Goal: Task Accomplishment & Management: Use online tool/utility

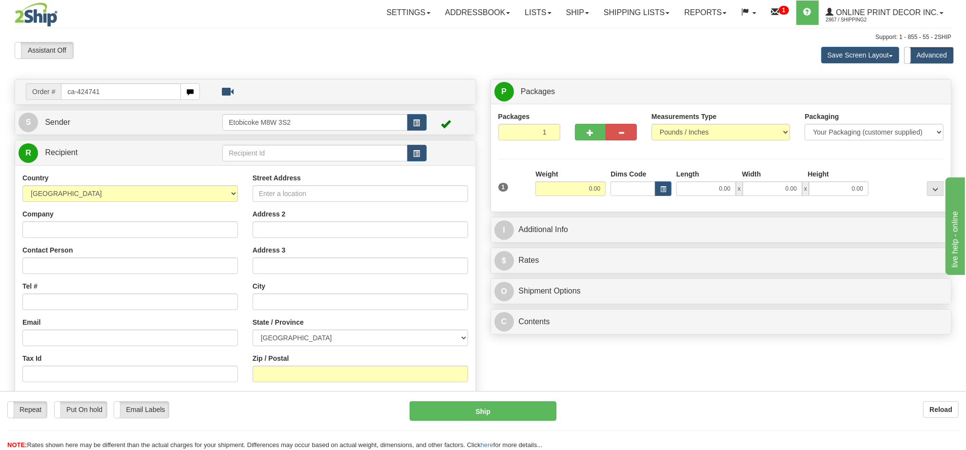
type input "ca-424741"
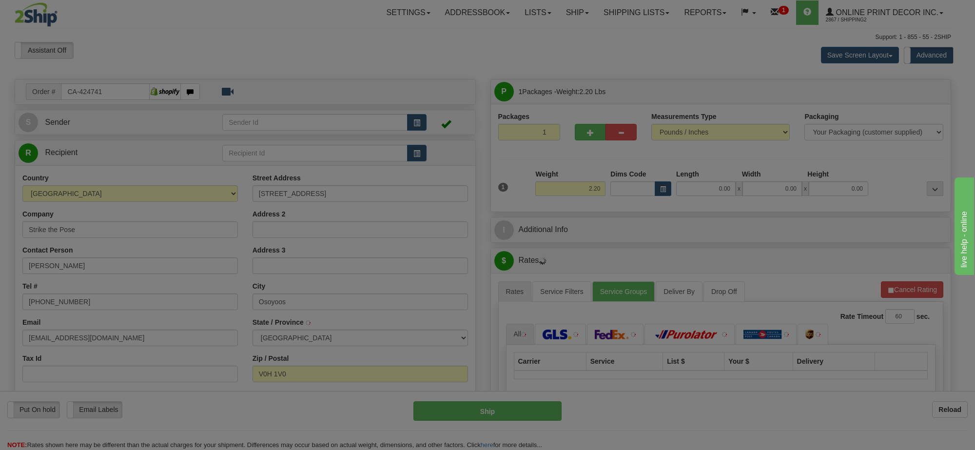
type input "OSOYOOS"
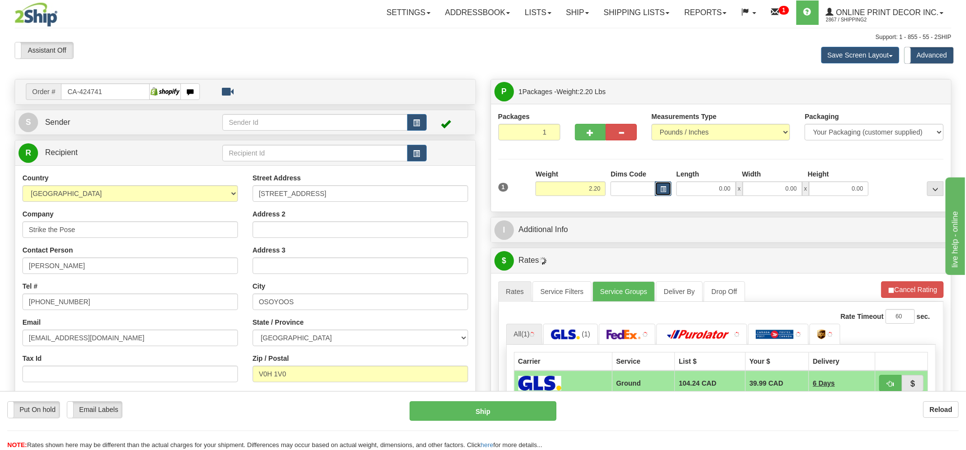
click at [661, 191] on span "button" at bounding box center [663, 189] width 6 height 5
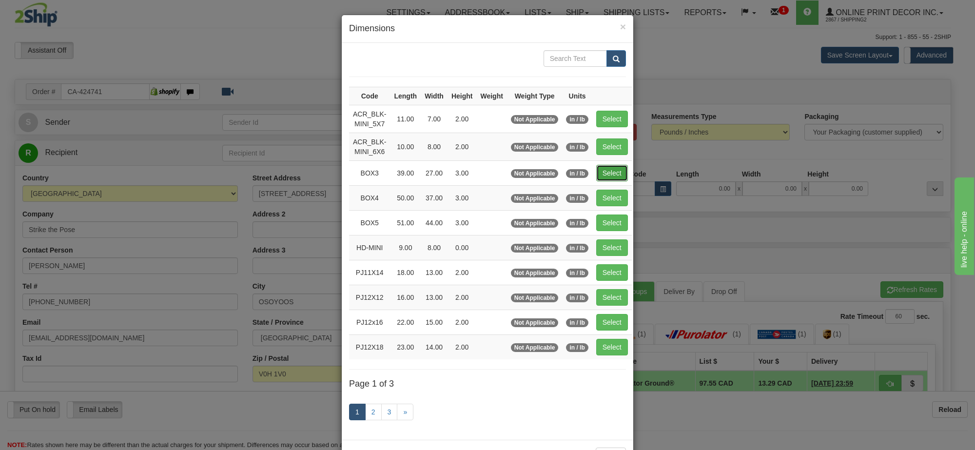
click at [604, 172] on button "Select" at bounding box center [612, 173] width 32 height 17
type input "BOX3"
type input "39.00"
type input "27.00"
type input "3.00"
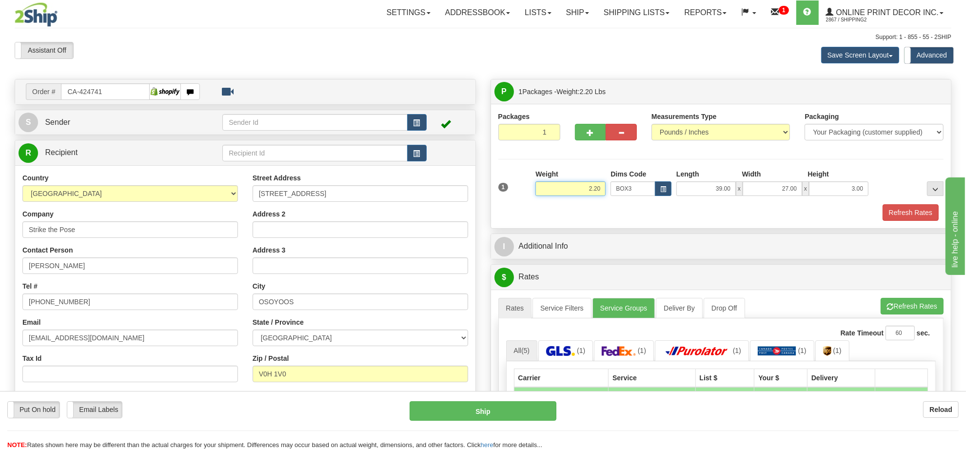
drag, startPoint x: 603, startPoint y: 188, endPoint x: 557, endPoint y: 194, distance: 46.1
click at [557, 194] on input "2.20" at bounding box center [570, 188] width 70 height 15
click at [586, 188] on input "76.98" at bounding box center [570, 188] width 70 height 15
click at [587, 190] on input "76.98" at bounding box center [570, 188] width 70 height 15
type input "6.98"
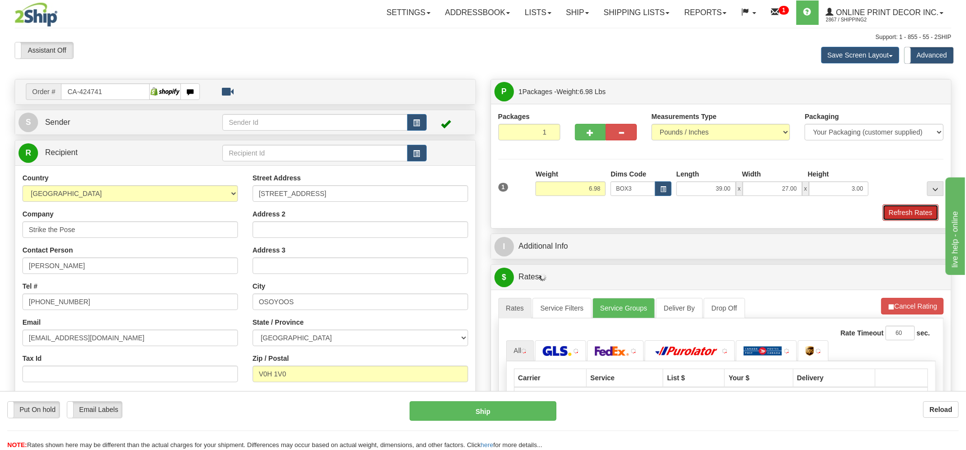
click at [898, 210] on button "Refresh Rates" at bounding box center [911, 212] width 56 height 17
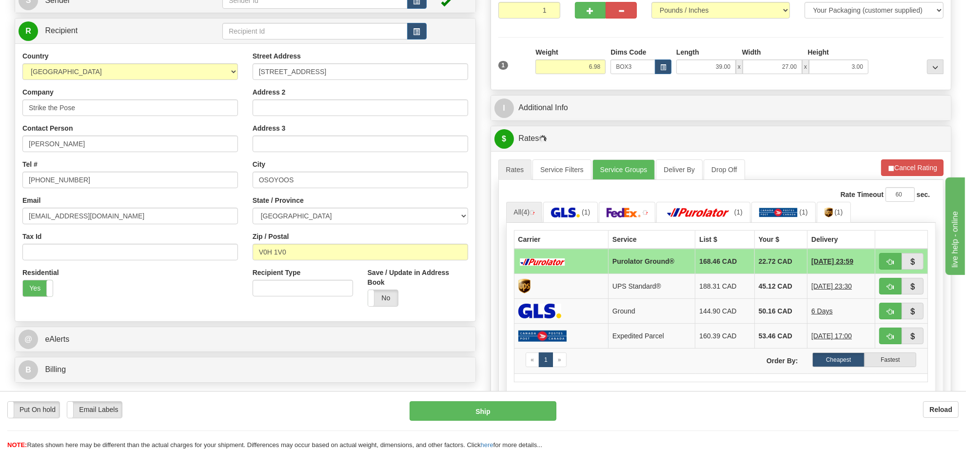
scroll to position [183, 0]
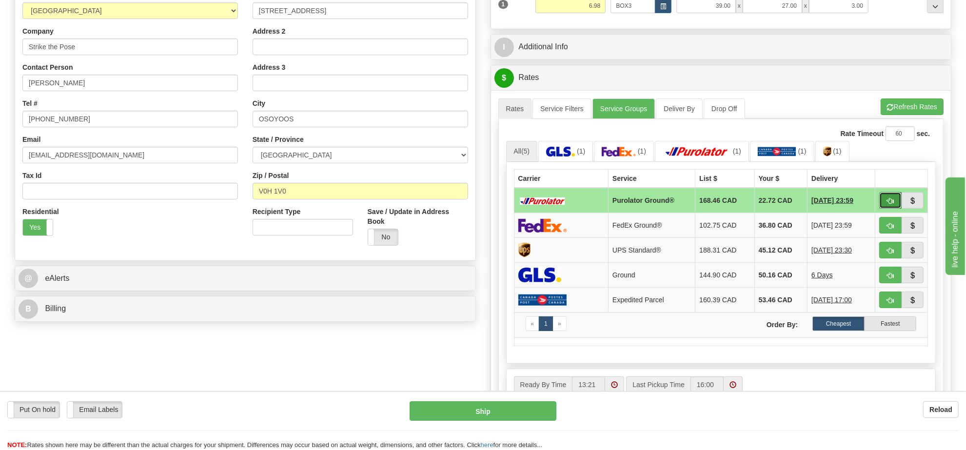
click at [888, 201] on span "button" at bounding box center [890, 201] width 7 height 6
type input "260"
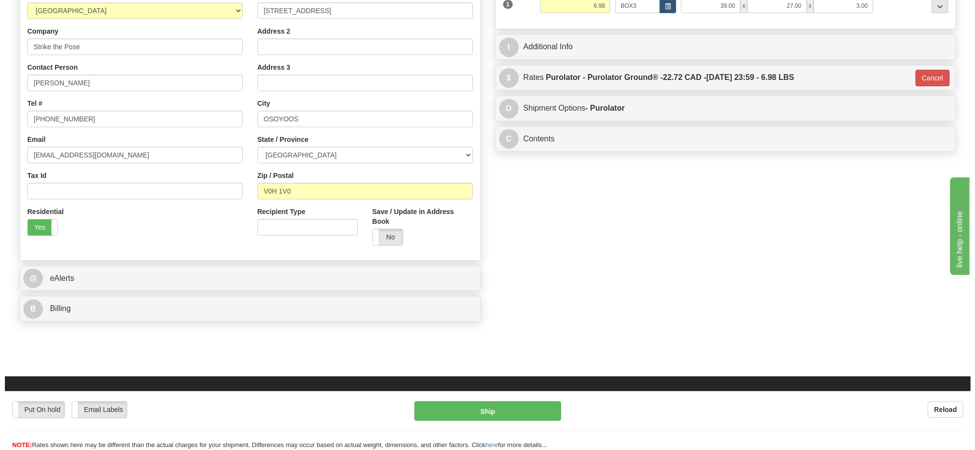
scroll to position [0, 0]
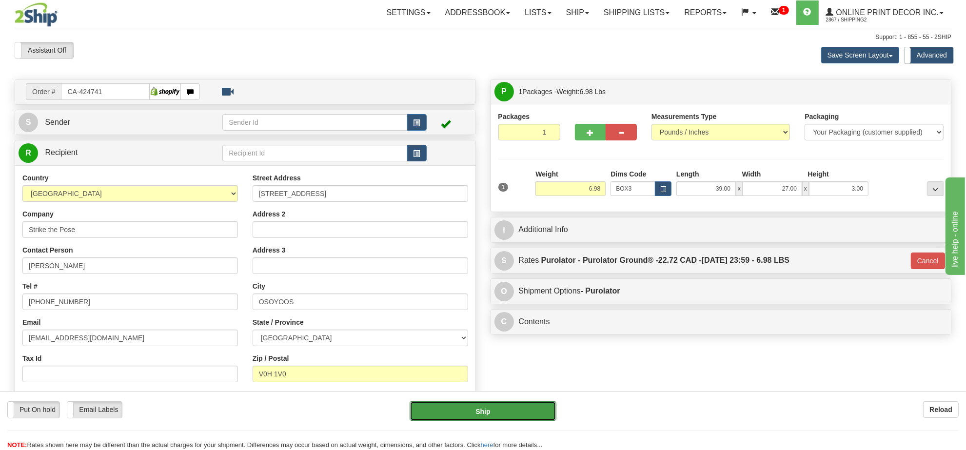
click at [493, 409] on button "Ship" at bounding box center [483, 411] width 146 height 20
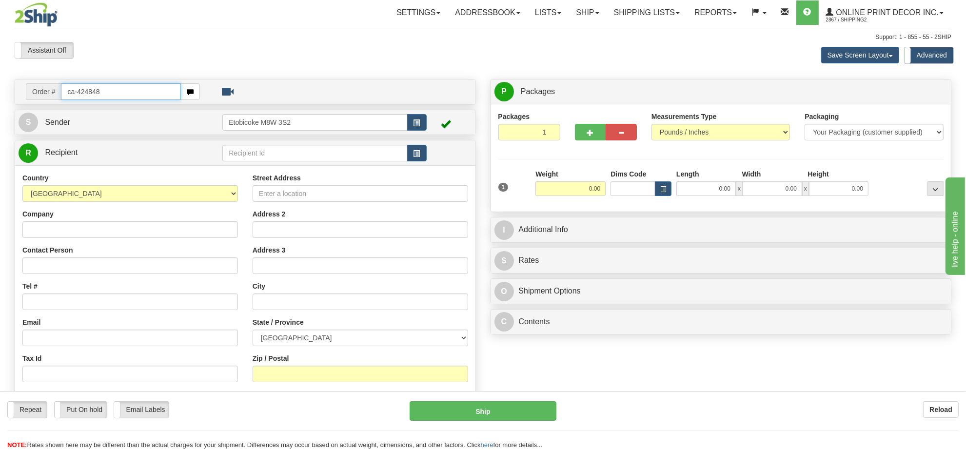
type input "ca-424848"
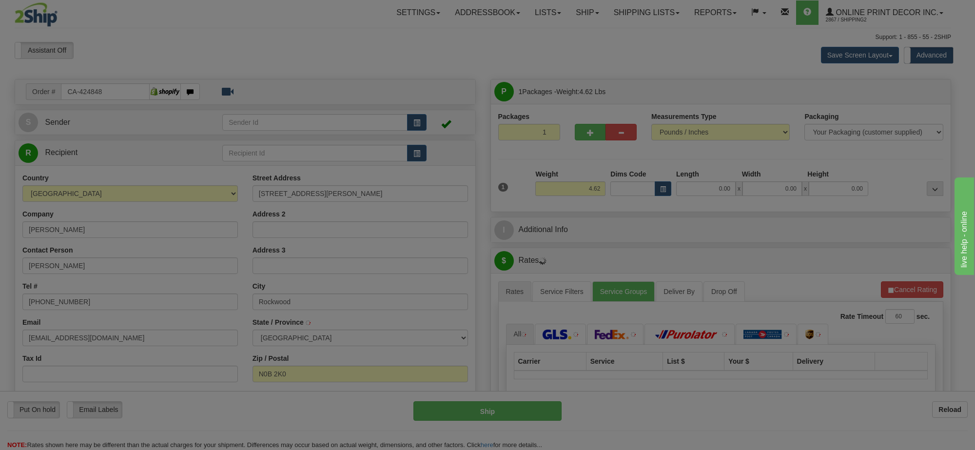
type input "ROCKWOOD"
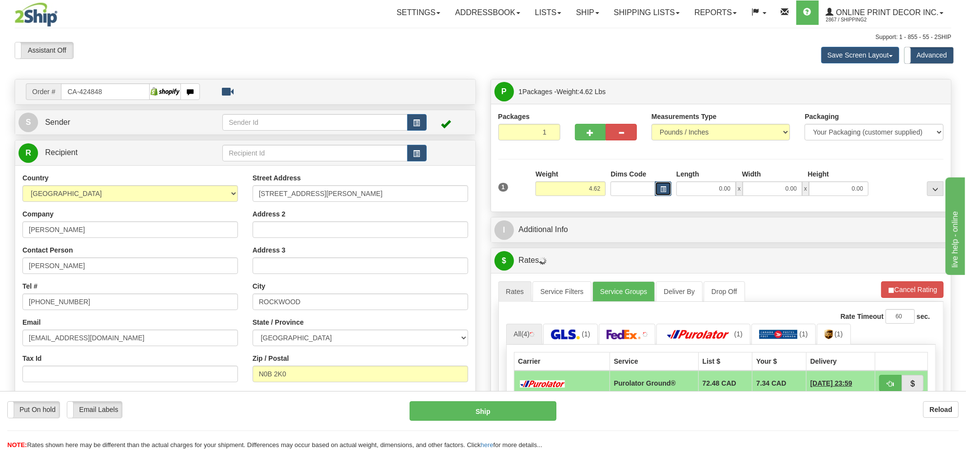
click at [666, 184] on button "button" at bounding box center [663, 188] width 17 height 15
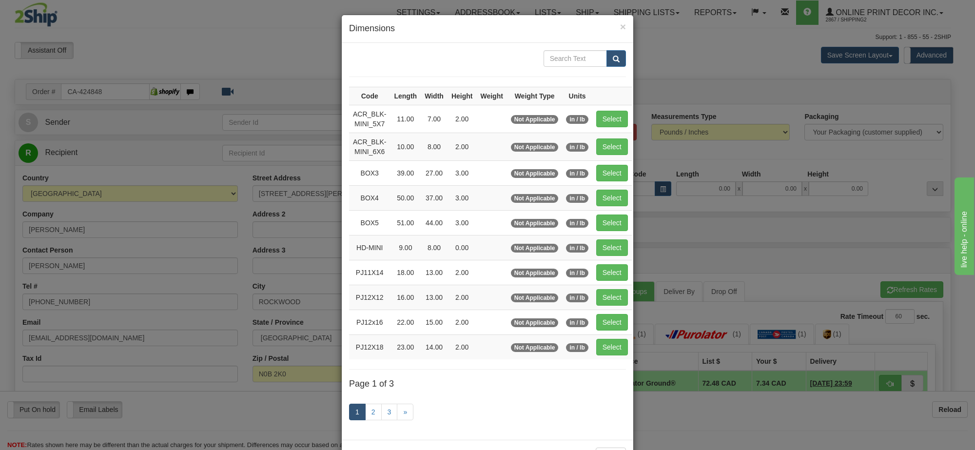
scroll to position [40, 0]
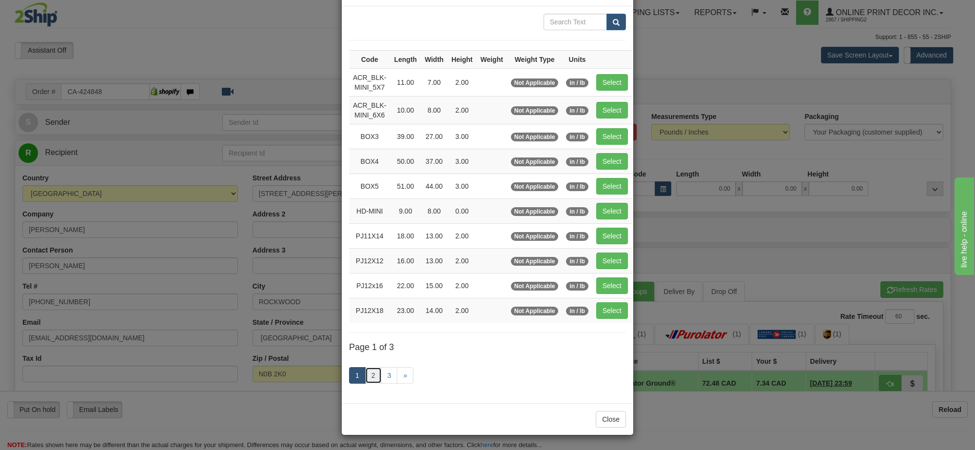
click at [373, 374] on link "2" at bounding box center [373, 375] width 17 height 17
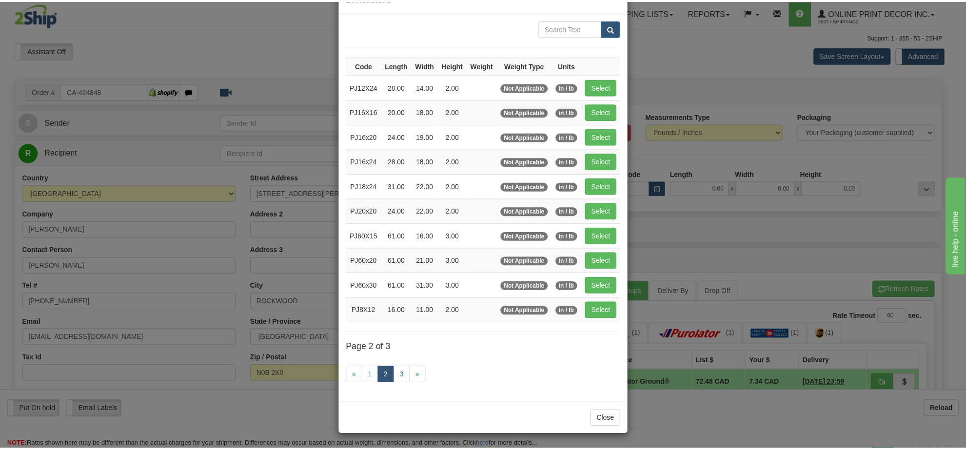
scroll to position [35, 0]
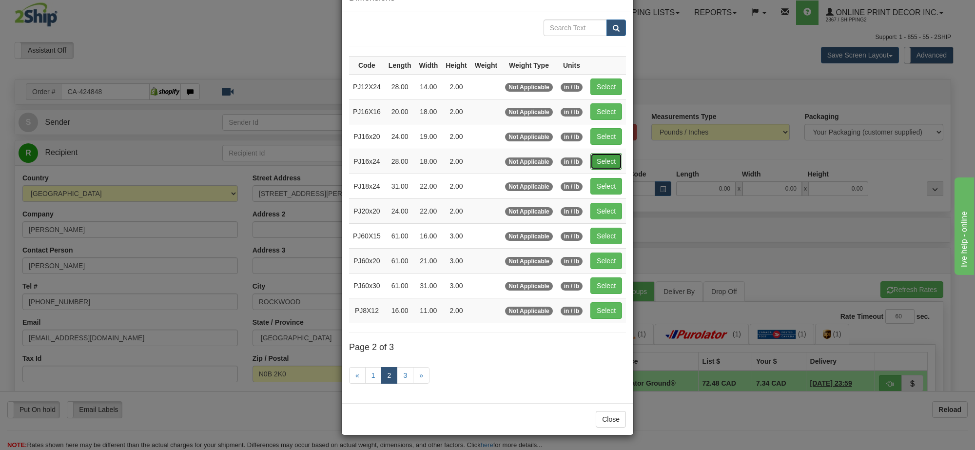
click at [595, 159] on button "Select" at bounding box center [606, 161] width 32 height 17
type input "PJ16x24"
type input "28.00"
type input "18.00"
type input "2.00"
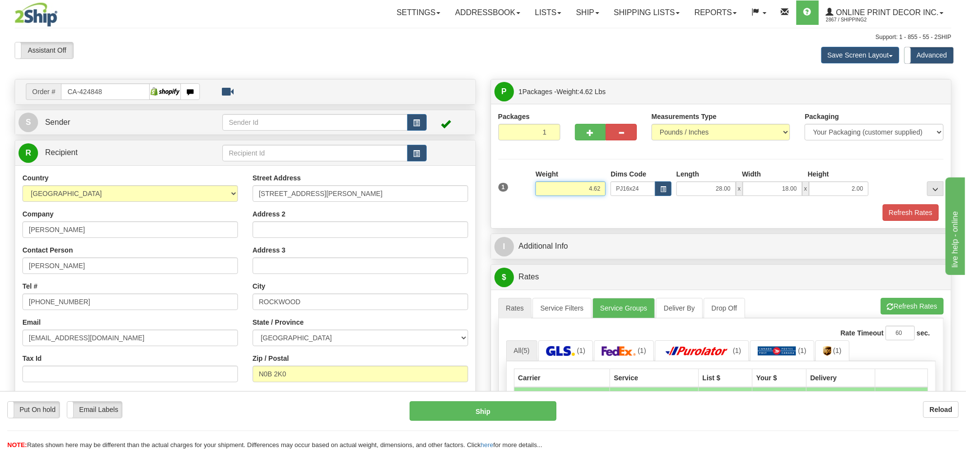
drag, startPoint x: 605, startPoint y: 189, endPoint x: 527, endPoint y: 194, distance: 78.2
click at [527, 194] on div "1 Weight 4.62 Dims Code x x" at bounding box center [721, 186] width 451 height 35
type input "5.10"
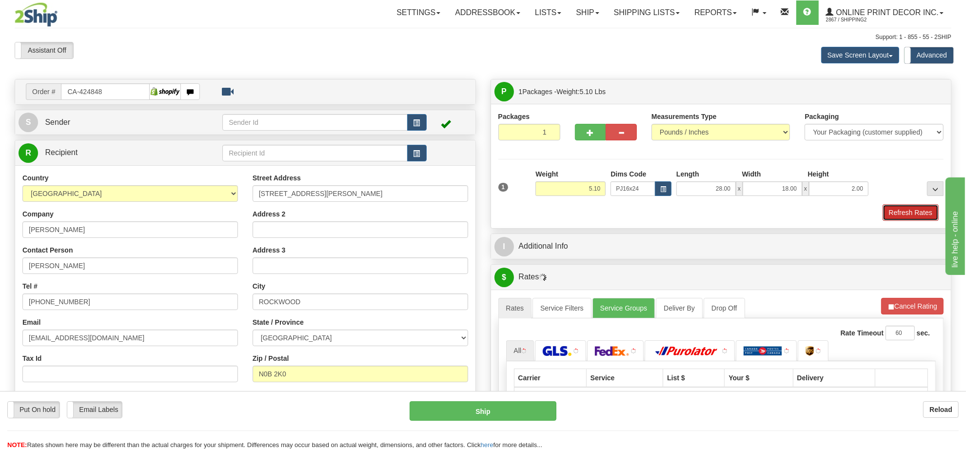
click at [900, 218] on button "Refresh Rates" at bounding box center [911, 212] width 56 height 17
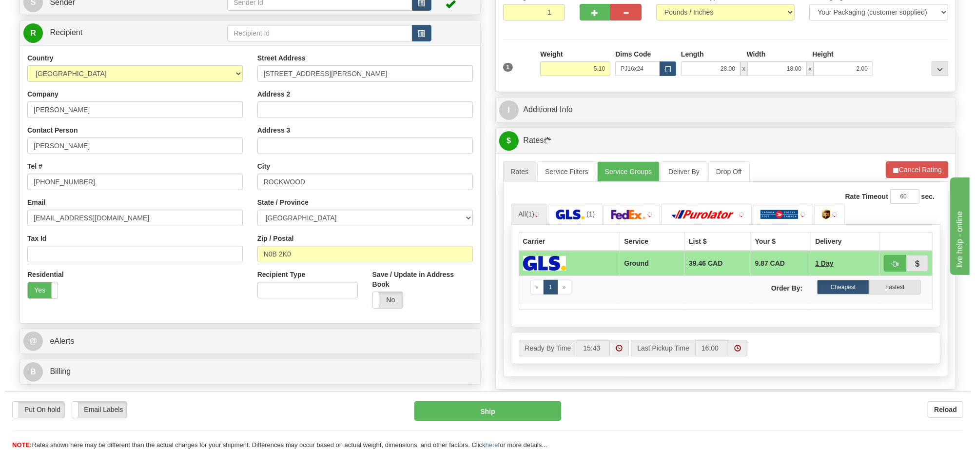
scroll to position [130, 0]
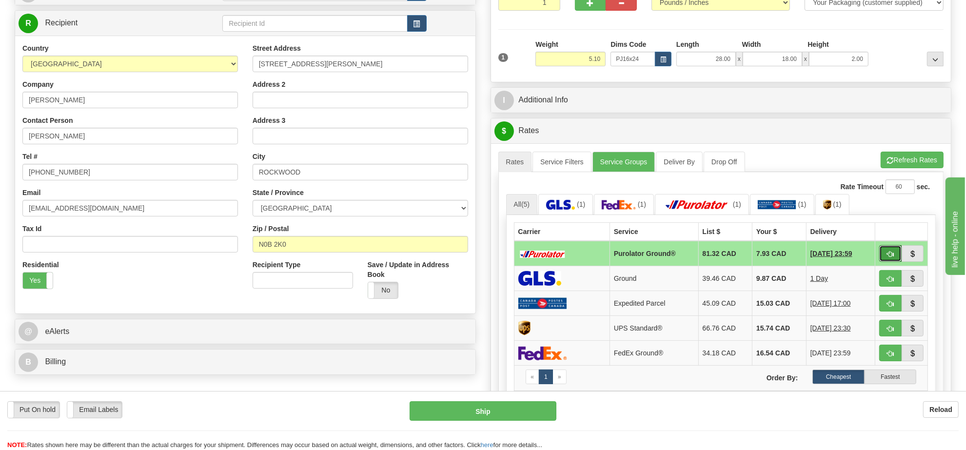
drag, startPoint x: 886, startPoint y: 259, endPoint x: 868, endPoint y: 94, distance: 166.8
click at [860, 123] on div "$ Rates Cancel A change has been made which could impact your rate estimate. To…" at bounding box center [721, 298] width 461 height 361
drag, startPoint x: 849, startPoint y: 57, endPoint x: 785, endPoint y: 63, distance: 64.2
click at [785, 63] on div "28.00 x 18.00 x 2.00" at bounding box center [772, 59] width 192 height 15
click button "Delete" at bounding box center [0, 0] width 0 height 0
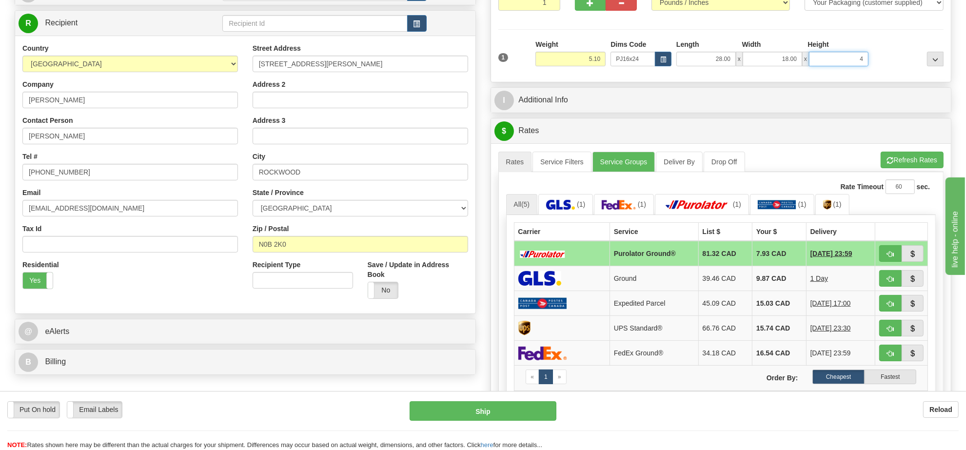
type input "4.00"
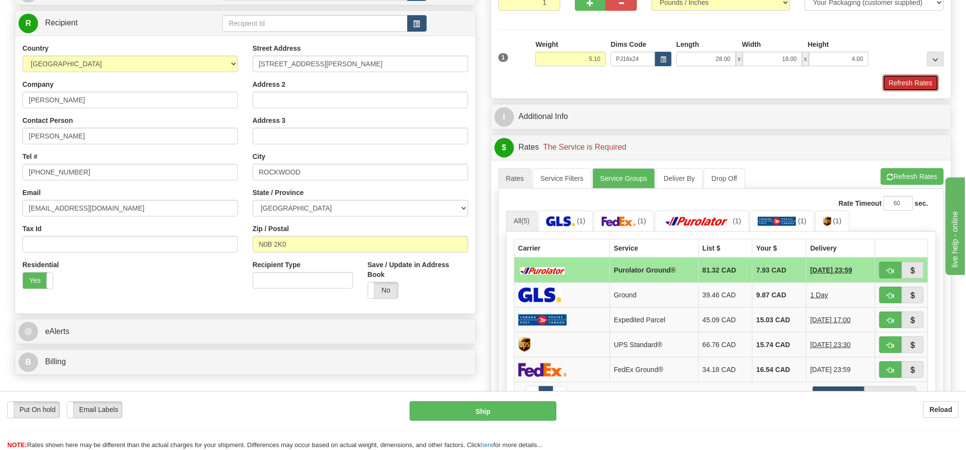
click at [908, 82] on button "Refresh Rates" at bounding box center [911, 83] width 56 height 17
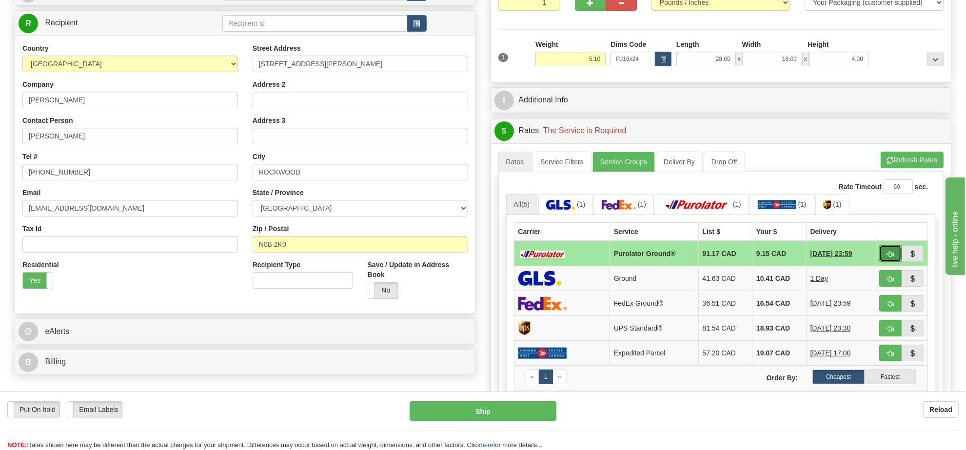
click at [888, 257] on span "button" at bounding box center [890, 254] width 7 height 6
type input "260"
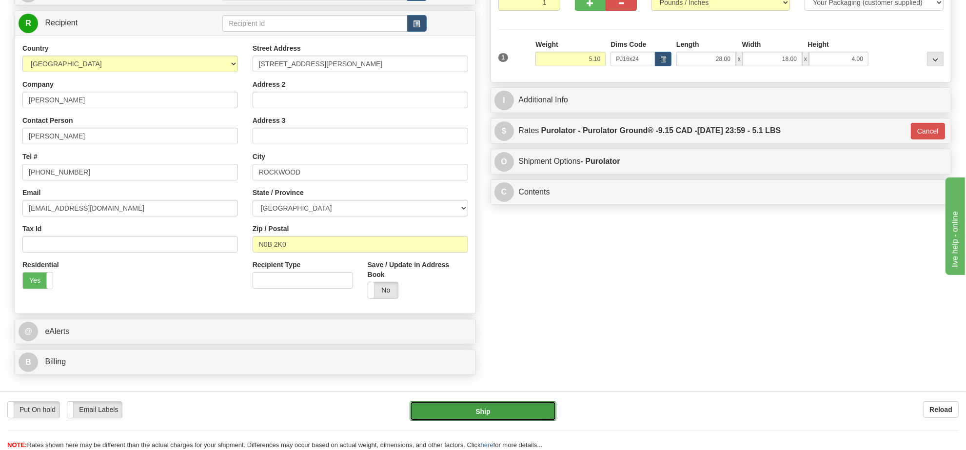
click at [496, 413] on button "Ship" at bounding box center [483, 411] width 146 height 20
